Goal: Task Accomplishment & Management: Use online tool/utility

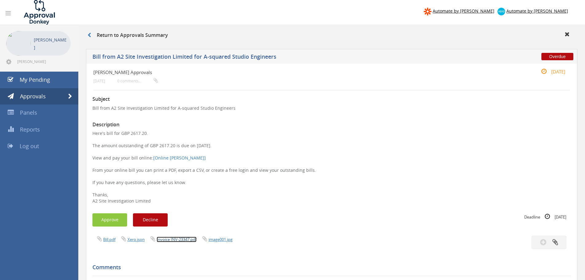
click at [182, 239] on link "Invoice INV-23347.pdf" at bounding box center [177, 240] width 40 height 6
click at [171, 238] on link "Invoice INV-23347.pdf" at bounding box center [177, 240] width 40 height 6
click at [119, 218] on button "Approve" at bounding box center [109, 219] width 35 height 13
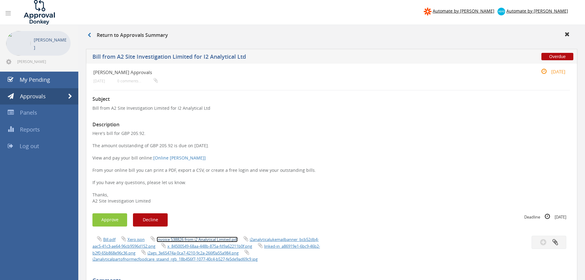
click at [209, 240] on link "Invoice 538826 from i2 Analytical Limited.pdf" at bounding box center [197, 240] width 81 height 6
click at [109, 223] on button "Approve" at bounding box center [109, 219] width 35 height 13
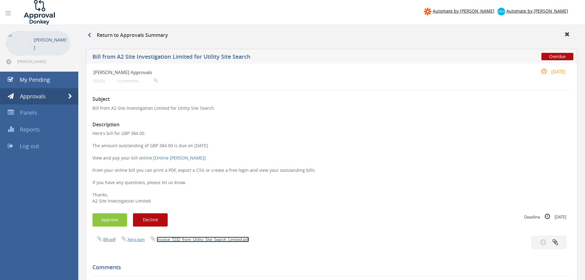
click at [191, 241] on link "Invoice_7232_from_Utility_Site_Search_Limited.pdf" at bounding box center [203, 240] width 92 height 6
click at [111, 220] on button "Approve" at bounding box center [109, 219] width 35 height 13
click at [202, 239] on link "Invoice_7233_from_Utility_Site_Search_Limited.pdf" at bounding box center [203, 240] width 92 height 6
click at [108, 220] on button "Approve" at bounding box center [109, 219] width 35 height 13
click at [190, 240] on link "A-Squared-Studio-Engineers-Ltd_Invoice_23377.pdf" at bounding box center [203, 240] width 93 height 6
